Goal: Information Seeking & Learning: Learn about a topic

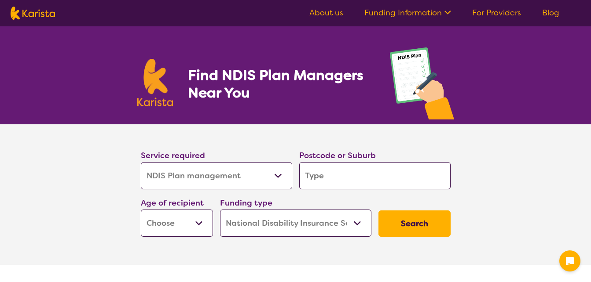
select select "NDIS Plan management"
select select "NDIS"
select select "NDIS Plan management"
select select "NDIS"
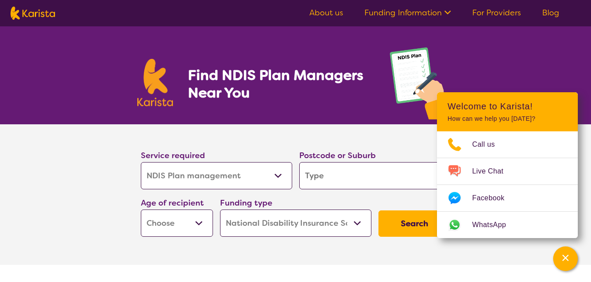
click at [584, 62] on div "Find NDIS Plan Managers Near You" at bounding box center [295, 75] width 591 height 98
click at [426, 9] on link "Funding Information" at bounding box center [407, 12] width 87 height 11
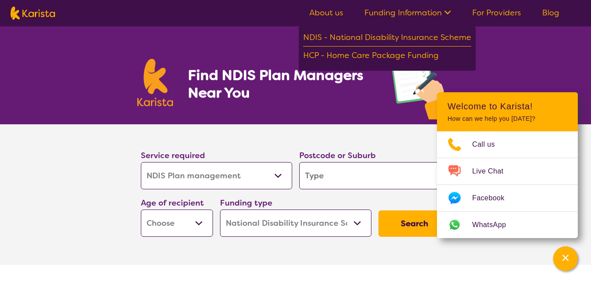
click at [332, 5] on nav "About us Funding Information NDIS - National Disability Insurance Scheme HCP - …" at bounding box center [295, 13] width 591 height 26
click at [332, 7] on ul "About us Funding Information NDIS - National Disability Insurance Scheme HCP - …" at bounding box center [434, 13] width 271 height 14
click at [334, 11] on link "About us" at bounding box center [326, 12] width 34 height 11
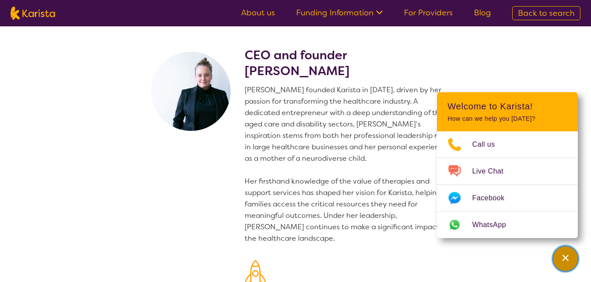
click at [558, 253] on div "Channel Menu" at bounding box center [565, 258] width 18 height 19
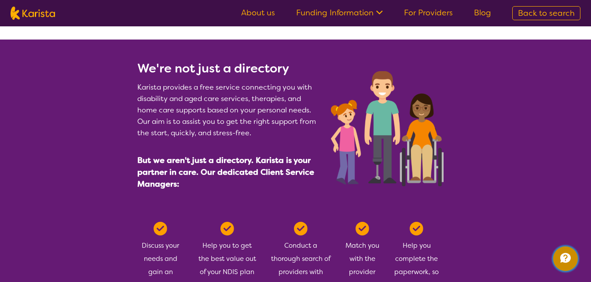
scroll to position [367, 0]
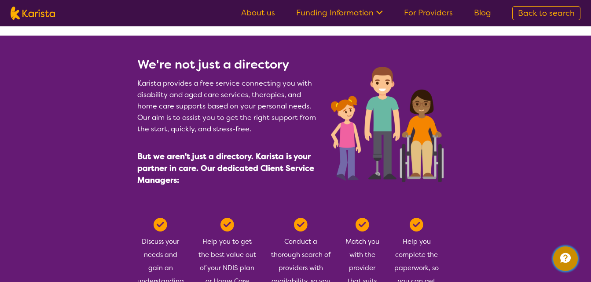
click at [553, 247] on button "Channel Menu" at bounding box center [565, 259] width 25 height 25
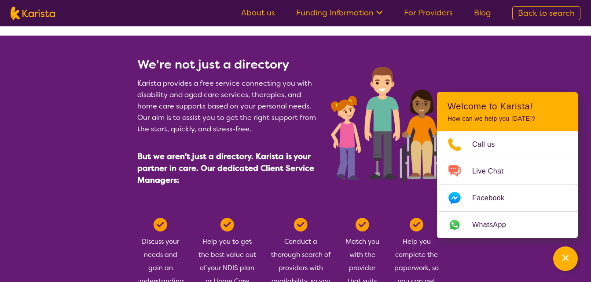
click at [426, 56] on section "We're not just a directory Karista provides a free service connecting you with …" at bounding box center [296, 116] width 338 height 161
click at [566, 267] on div "Channel Menu" at bounding box center [565, 258] width 18 height 19
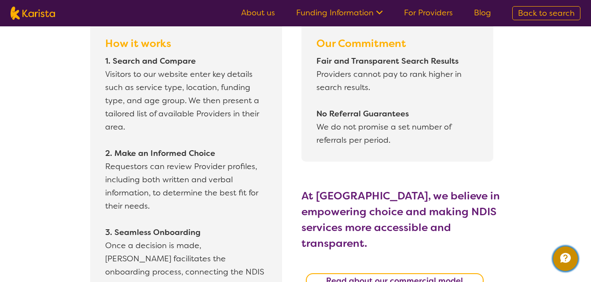
scroll to position [788, 0]
